Goal: Task Accomplishment & Management: Manage account settings

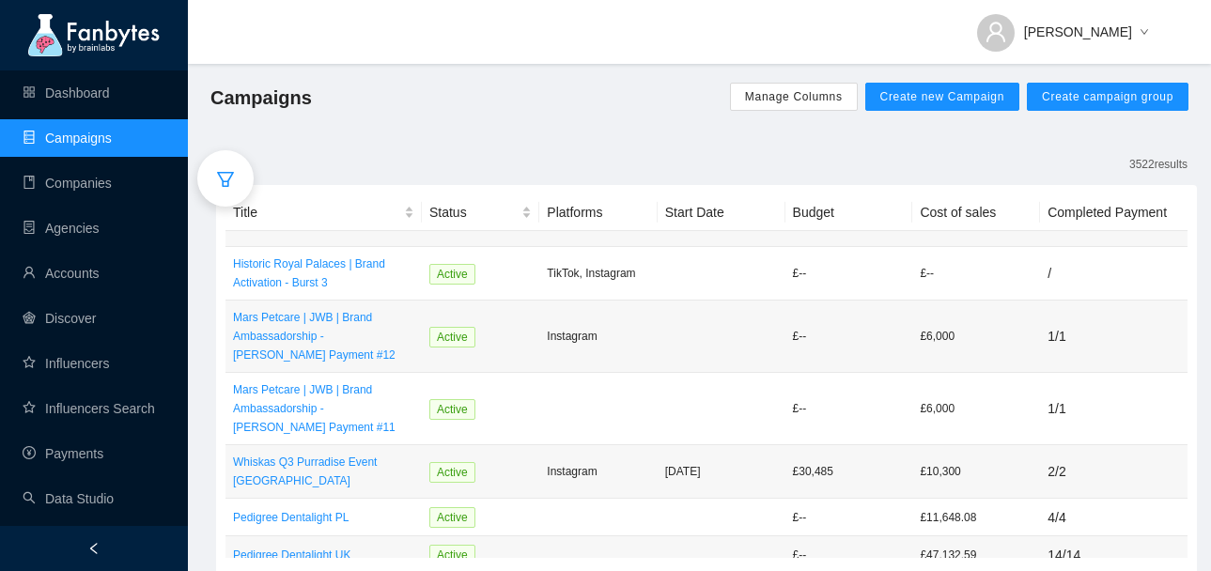
click at [219, 180] on icon "filter" at bounding box center [225, 179] width 19 height 19
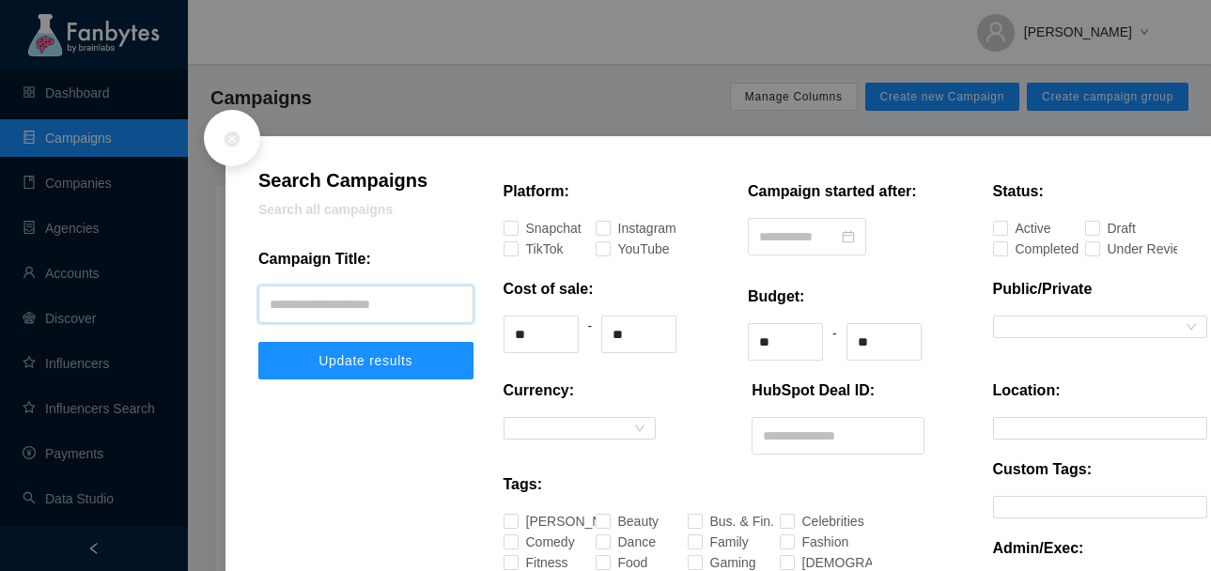
click at [363, 296] on input "text" at bounding box center [365, 305] width 215 height 38
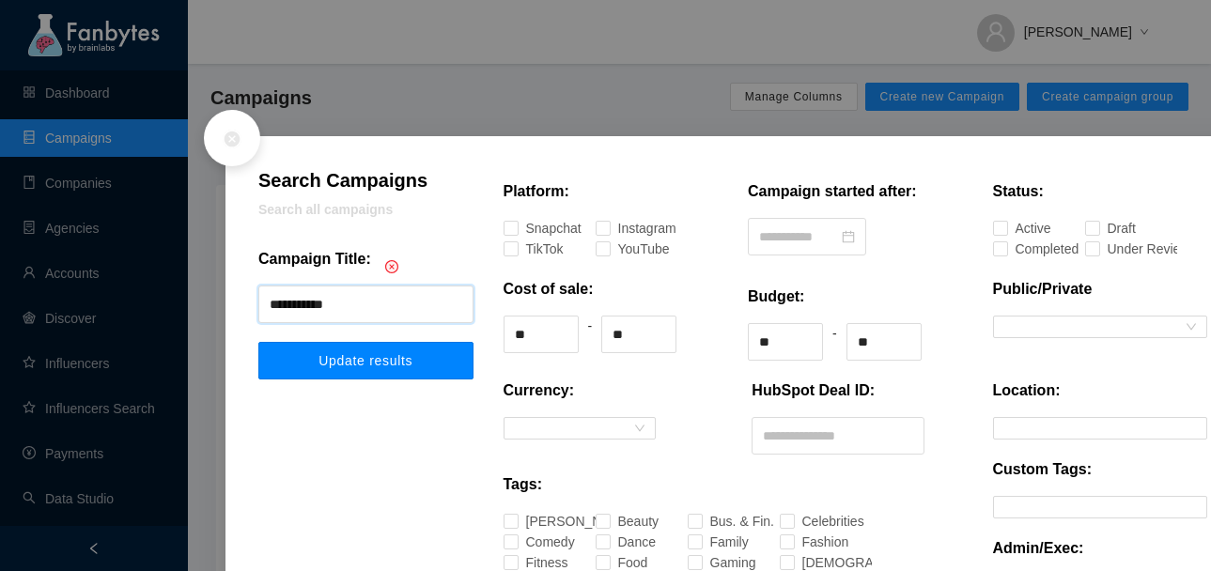
type input "**********"
click at [379, 368] on button "Update results" at bounding box center [365, 361] width 215 height 38
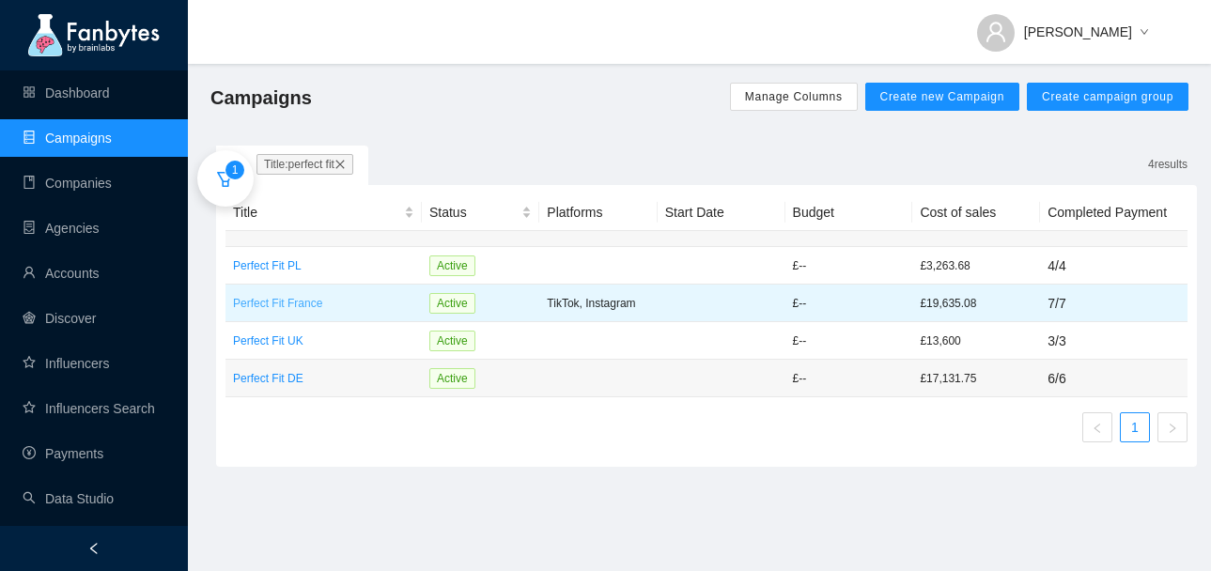
click at [335, 304] on p "Perfect Fit France" at bounding box center [323, 303] width 181 height 19
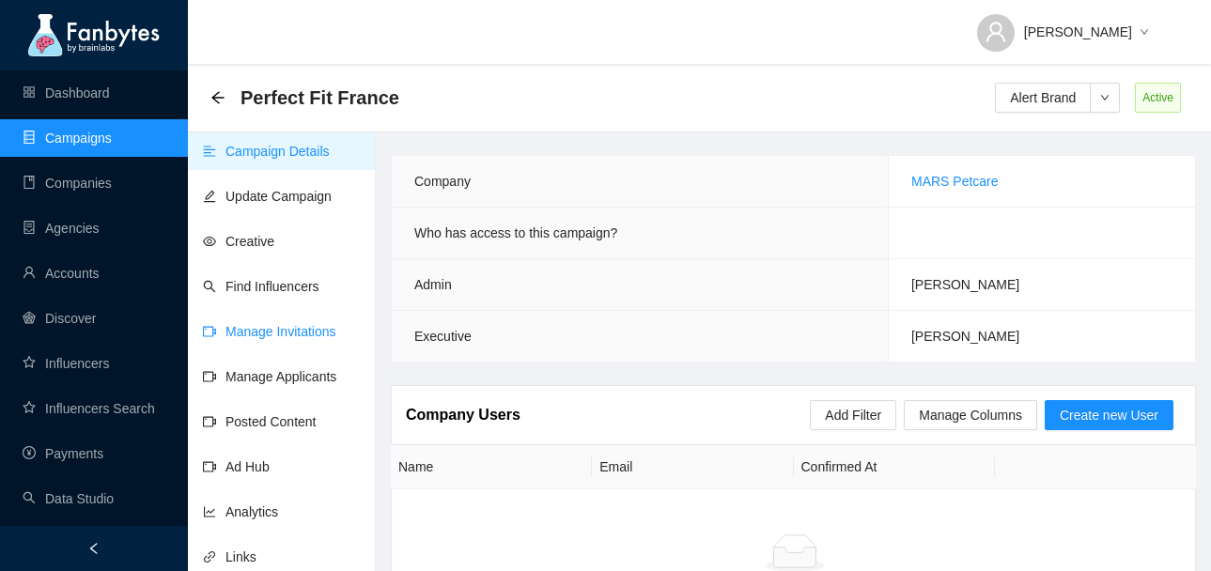
click at [269, 330] on link "Manage Invitations" at bounding box center [269, 331] width 133 height 15
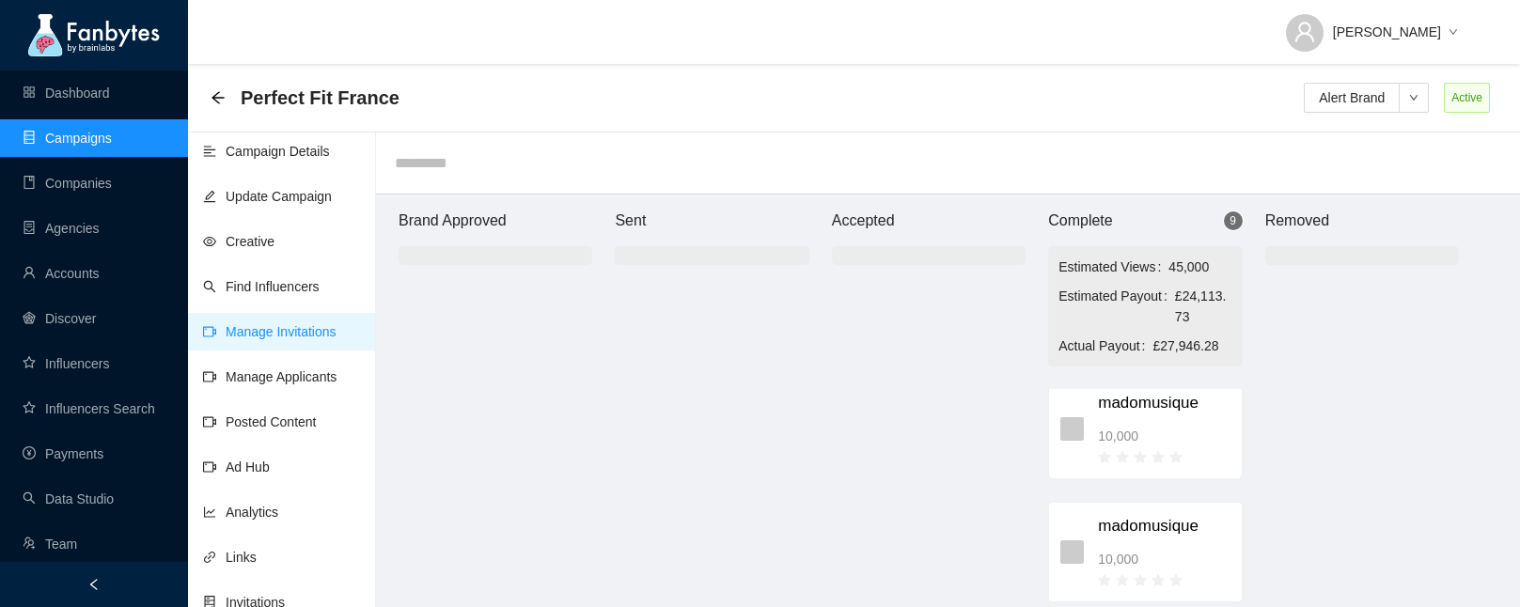
scroll to position [868, 0]
click at [1182, 448] on div "10,000" at bounding box center [1164, 446] width 132 height 21
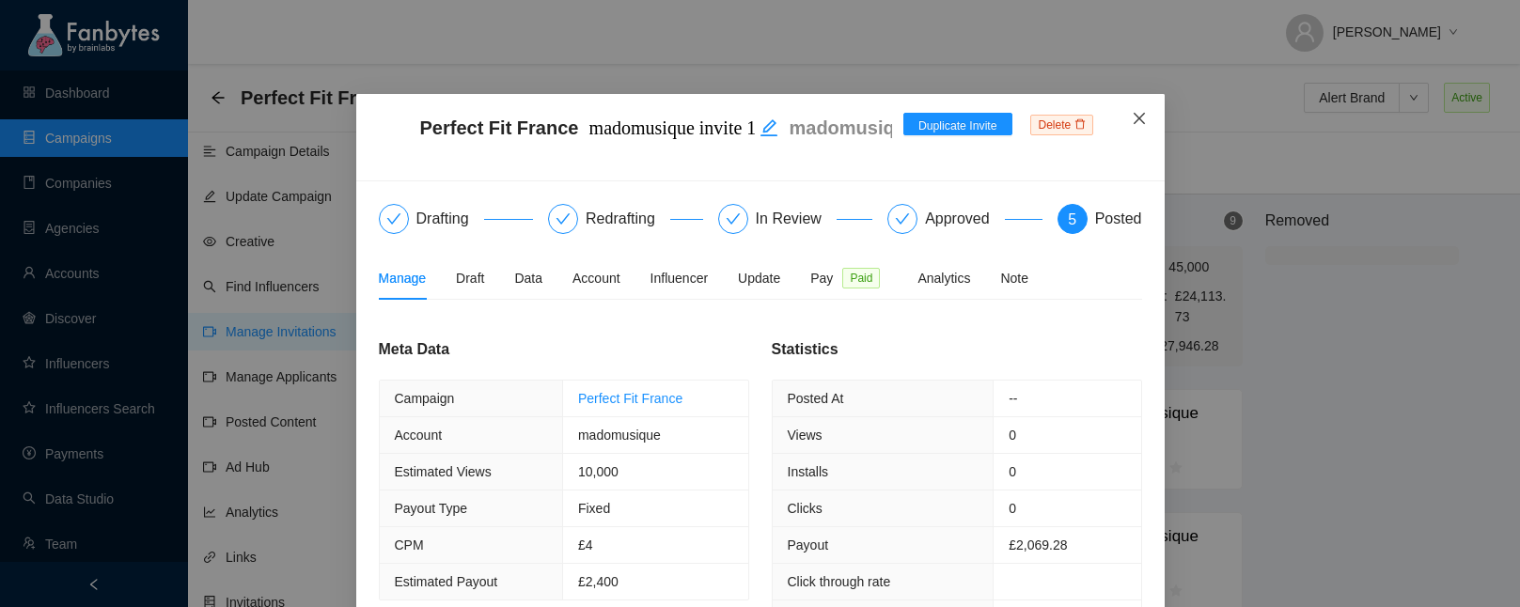
click at [1130, 126] on span "Close" at bounding box center [1139, 119] width 51 height 51
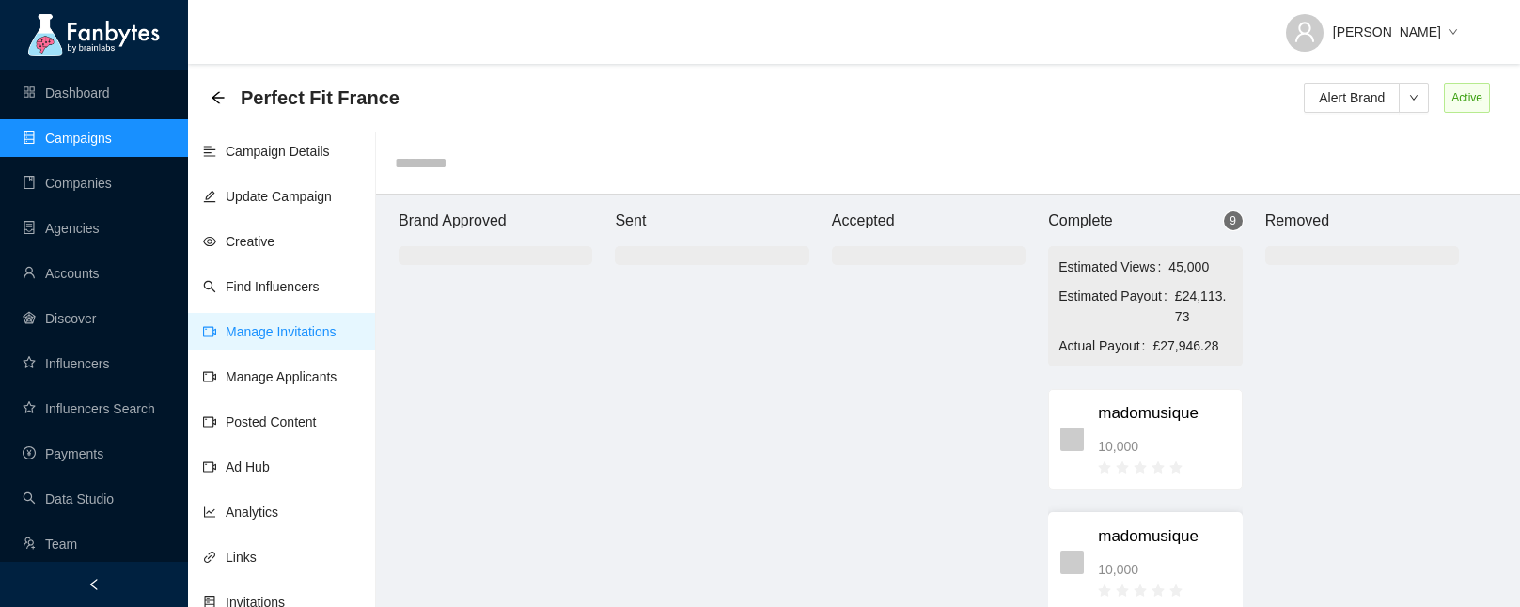
click at [1144, 553] on div "madomusique 10,000" at bounding box center [1164, 562] width 132 height 76
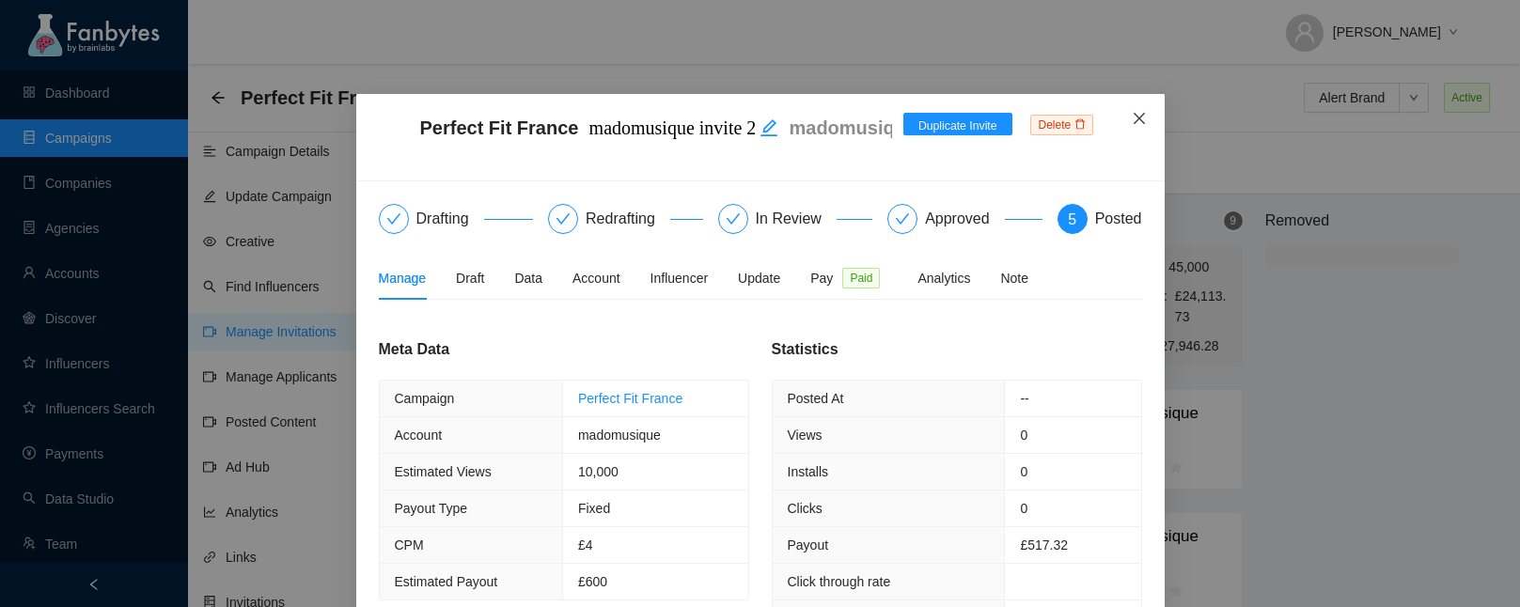
click at [1143, 126] on icon "close" at bounding box center [1138, 118] width 15 height 15
